Goal: Transaction & Acquisition: Purchase product/service

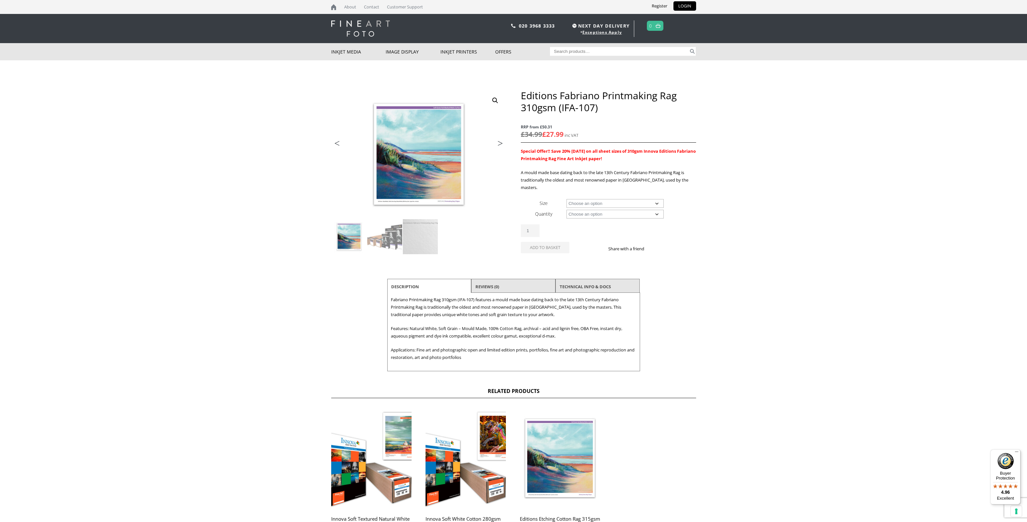
scroll to position [0, 0]
select select "a3-sheet-2"
select select "25-sheets"
select select "a3-sheet-2"
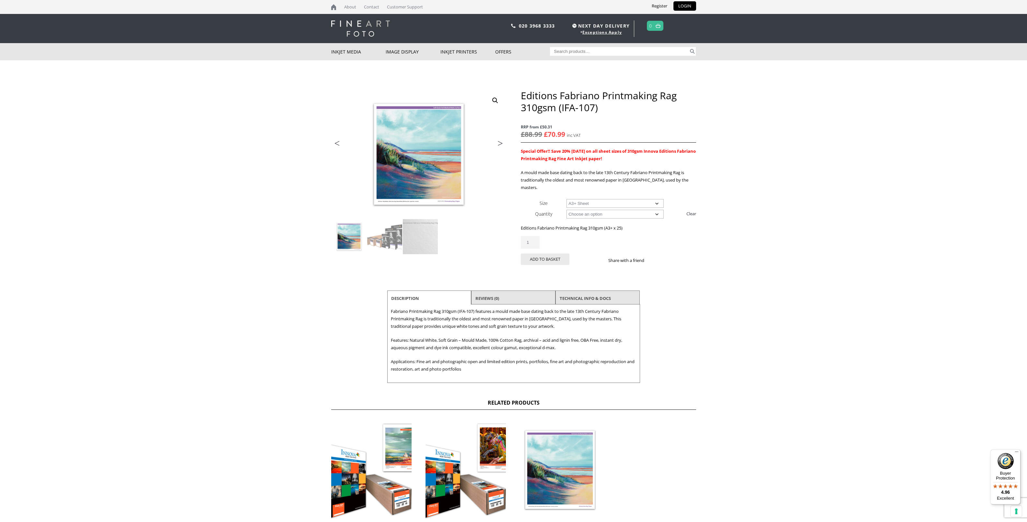
scroll to position [0, 0]
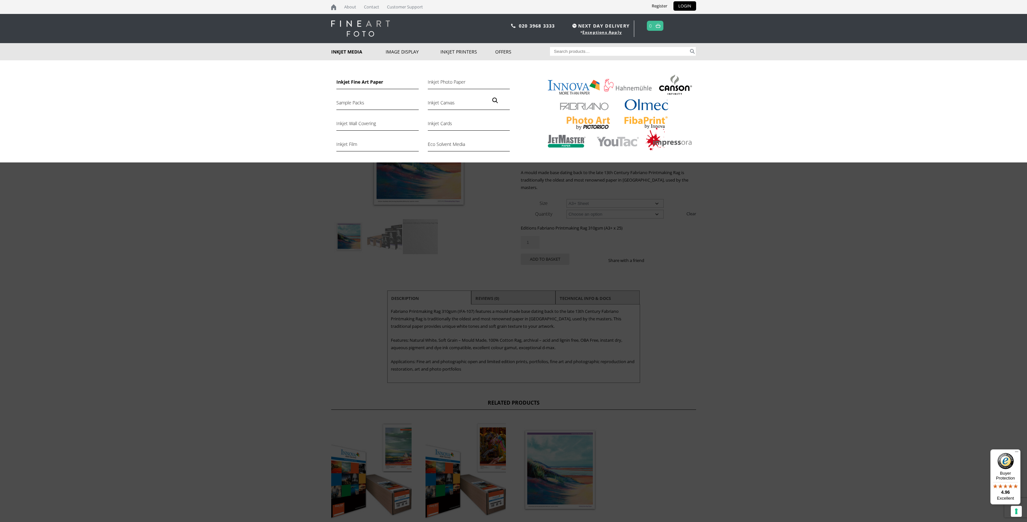
click at [375, 83] on link "Inkjet Fine Art Paper" at bounding box center [377, 83] width 82 height 11
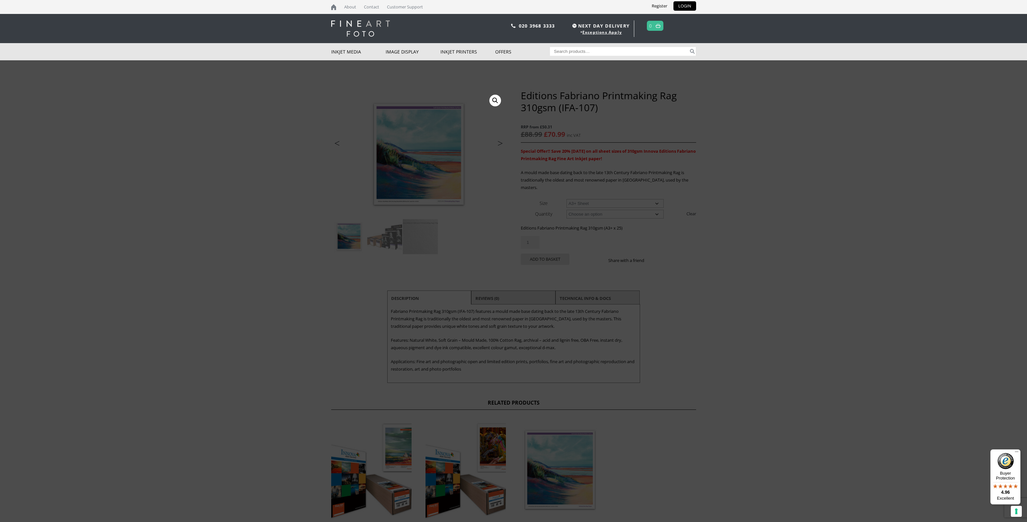
drag, startPoint x: 387, startPoint y: 86, endPoint x: 379, endPoint y: 85, distance: 7.2
click at [387, 86] on div at bounding box center [513, 261] width 1027 height 522
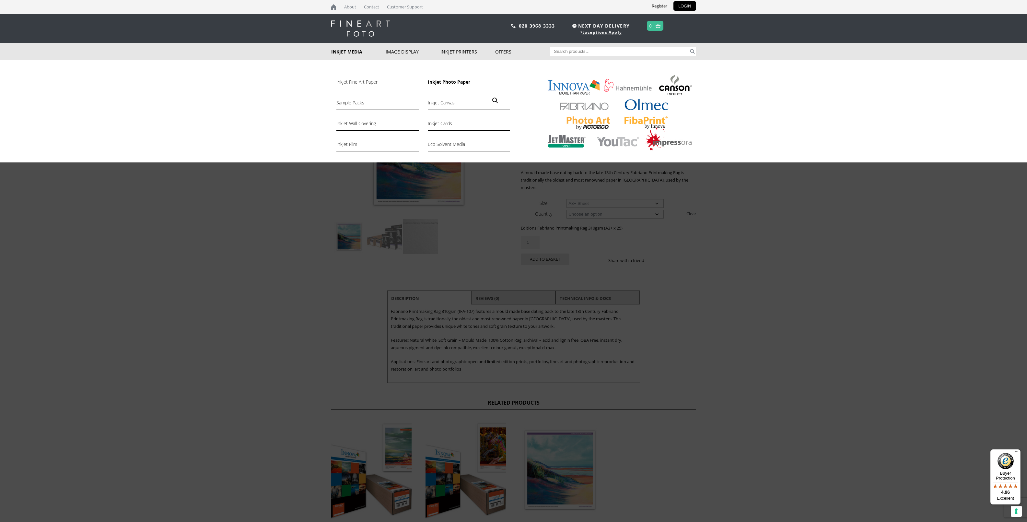
click at [452, 83] on link "Inkjet Photo Paper" at bounding box center [469, 83] width 82 height 11
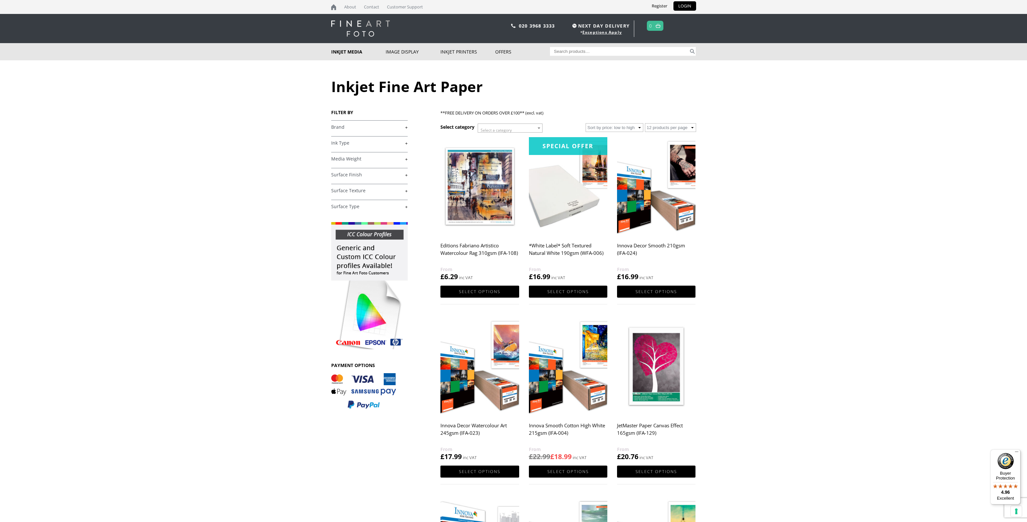
click at [339, 127] on link "+" at bounding box center [369, 127] width 76 height 6
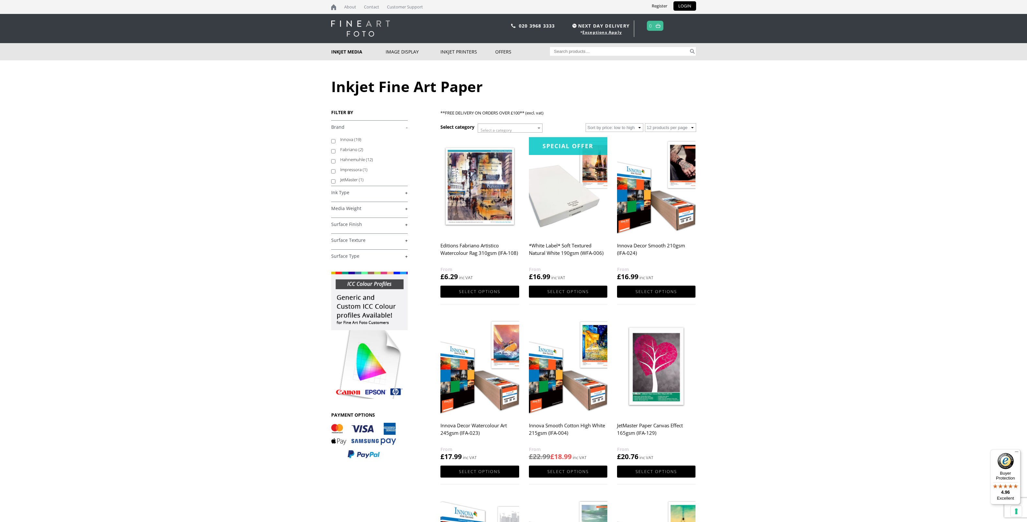
scroll to position [2, 0]
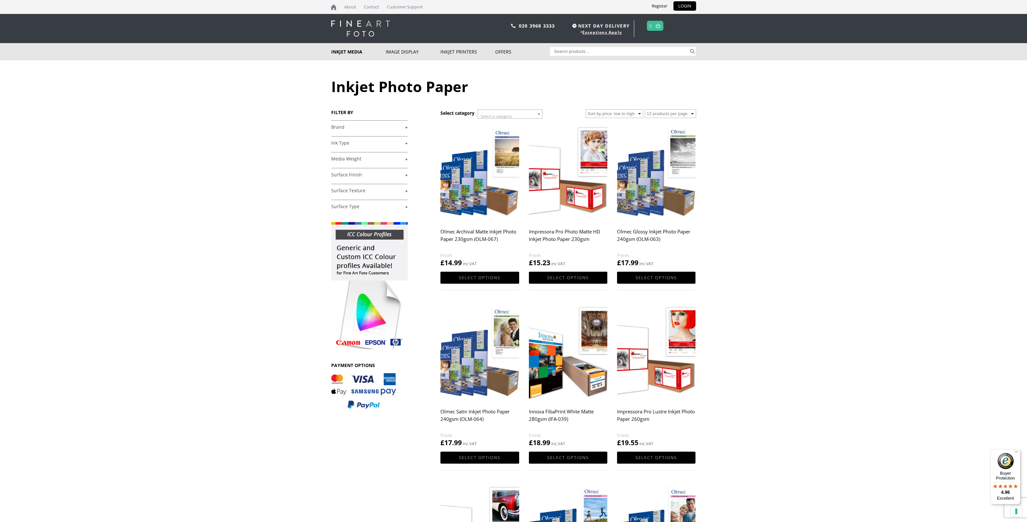
click at [393, 128] on link "+" at bounding box center [369, 127] width 76 height 6
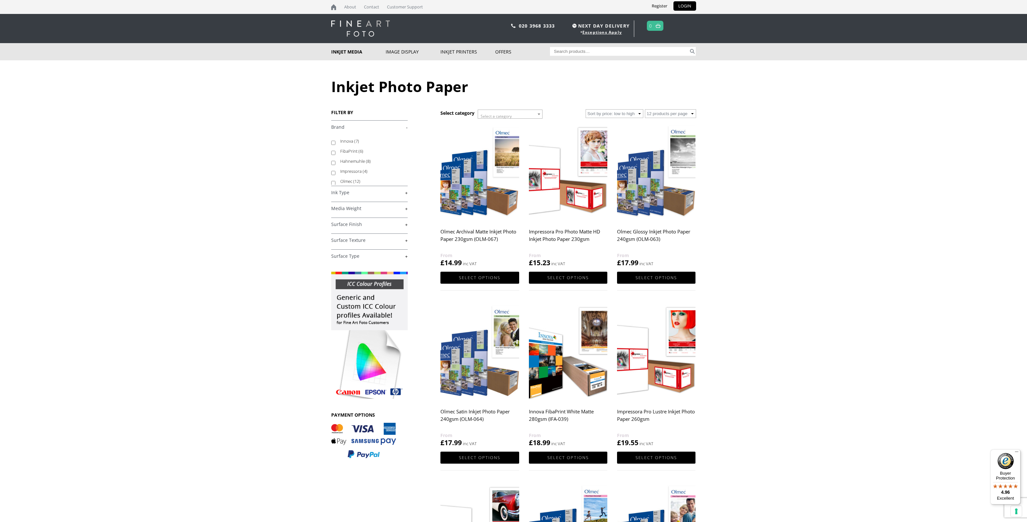
click at [333, 183] on input "Olmec (12)" at bounding box center [333, 183] width 4 height 4
checkbox input "true"
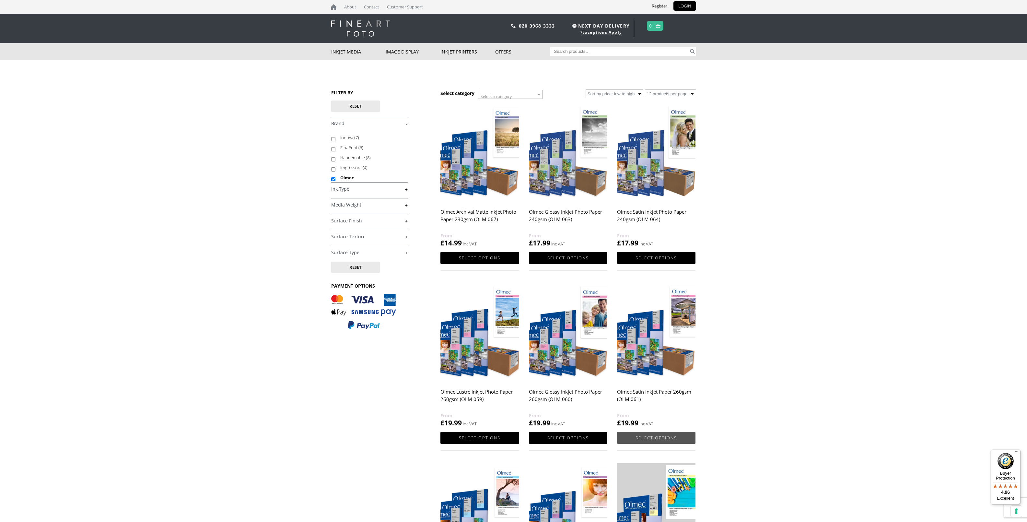
click at [653, 435] on link "Select options" at bounding box center [656, 438] width 78 height 12
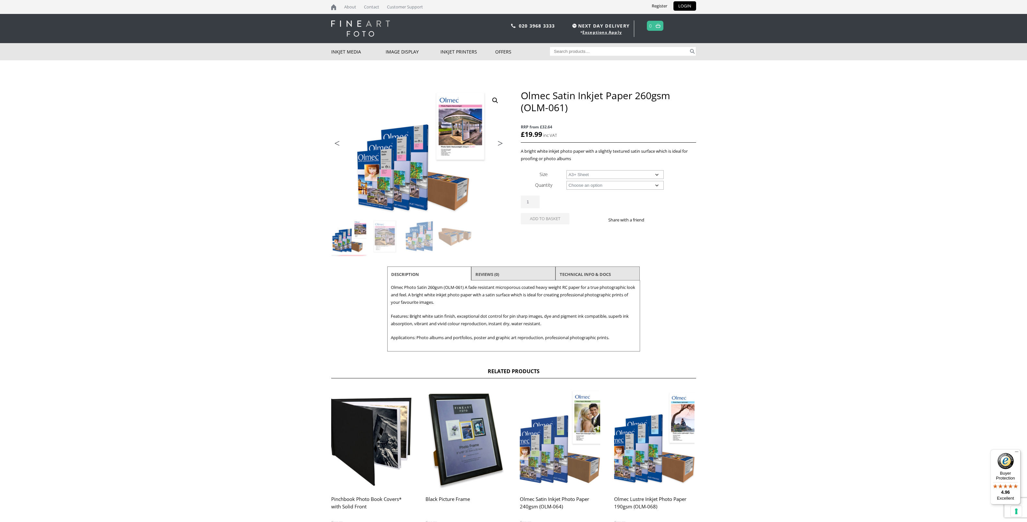
select select "a3-sheet-2"
select select "50-sheets"
select select "a3-sheet-2"
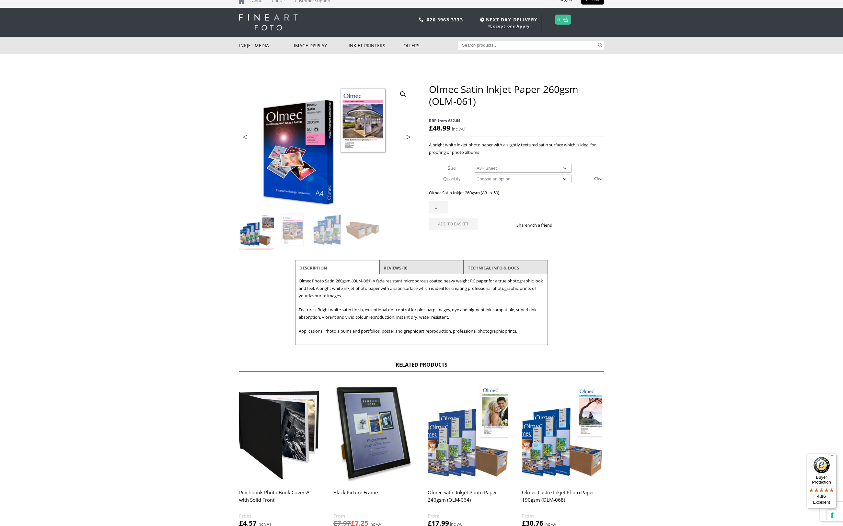
scroll to position [8, 0]
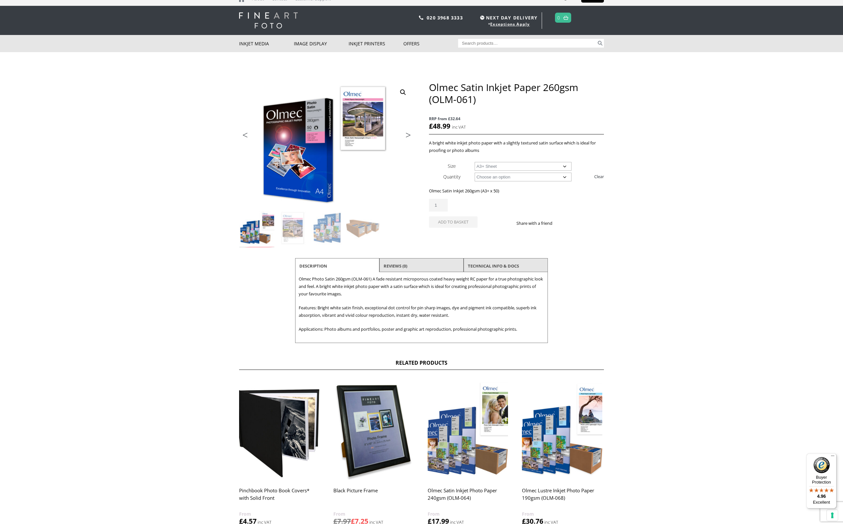
drag, startPoint x: 210, startPoint y: 9, endPoint x: 199, endPoint y: 16, distance: 12.8
click at [210, 9] on header "020 3968 3333 NEXT DAY DELIVERY * Exceptions Apply 0" at bounding box center [421, 20] width 843 height 29
